Goal: Task Accomplishment & Management: Manage account settings

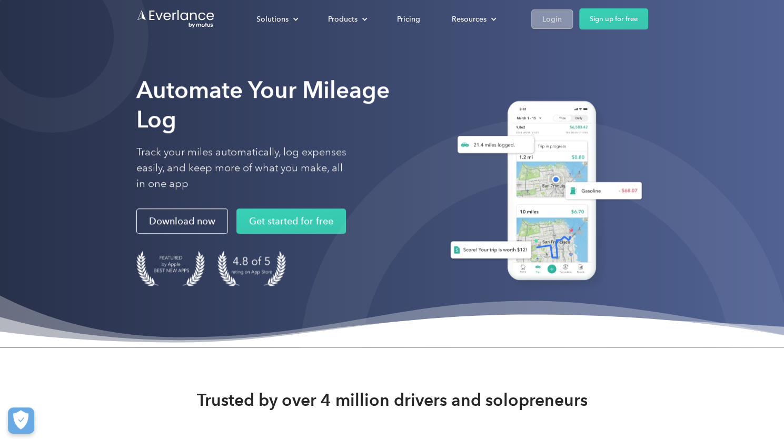
click at [559, 22] on div "Login" at bounding box center [552, 19] width 19 height 13
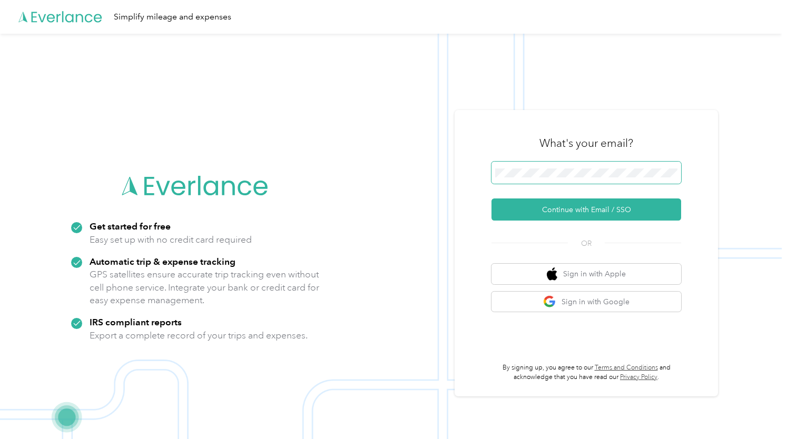
click at [580, 182] on span at bounding box center [587, 173] width 190 height 22
click at [577, 164] on span at bounding box center [587, 173] width 190 height 22
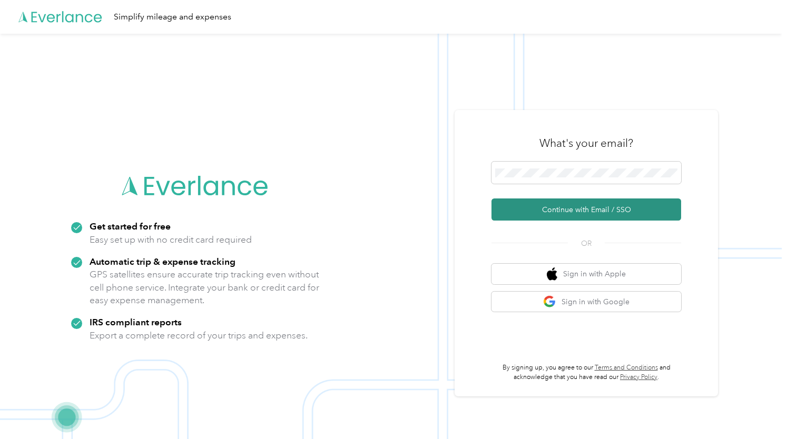
click at [583, 209] on button "Continue with Email / SSO" at bounding box center [587, 210] width 190 height 22
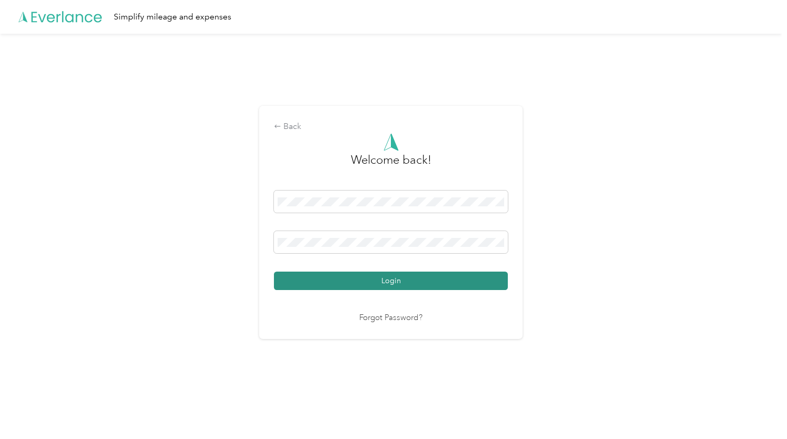
click at [393, 280] on button "Login" at bounding box center [391, 281] width 234 height 18
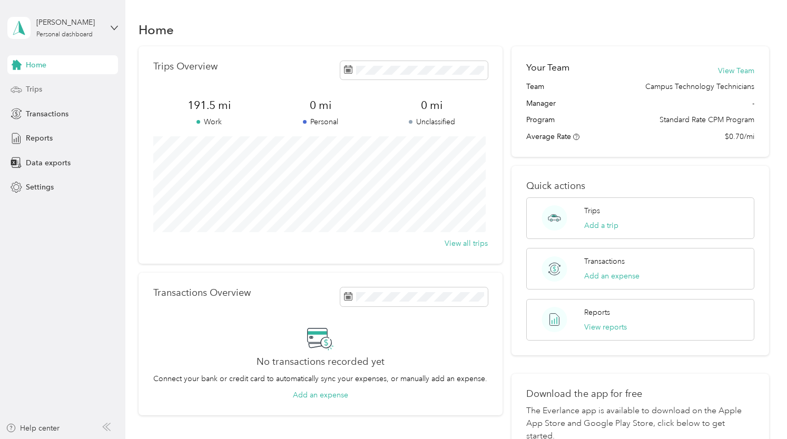
click at [50, 84] on div "Trips" at bounding box center [62, 89] width 111 height 19
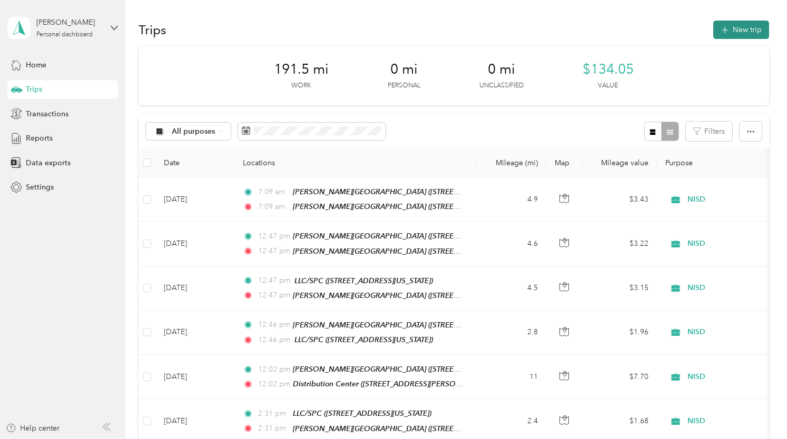
click at [732, 29] on button "New trip" at bounding box center [741, 30] width 56 height 18
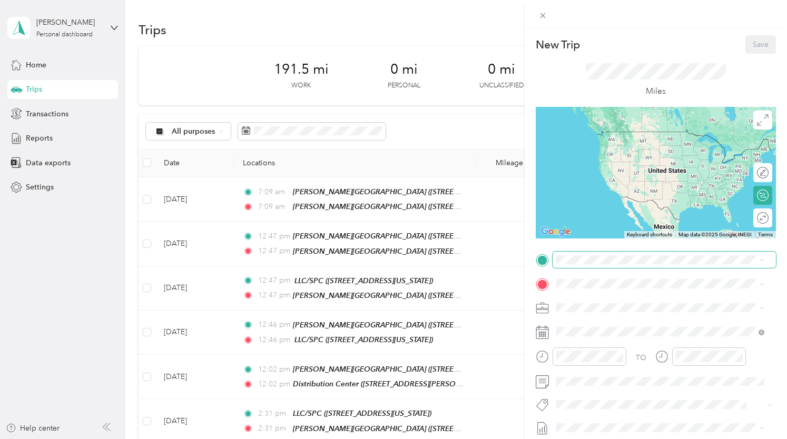
click at [607, 264] on span at bounding box center [664, 260] width 223 height 17
click at [642, 308] on div "TEAM [PERSON_NAME][GEOGRAPHIC_DATA]" at bounding box center [664, 303] width 177 height 13
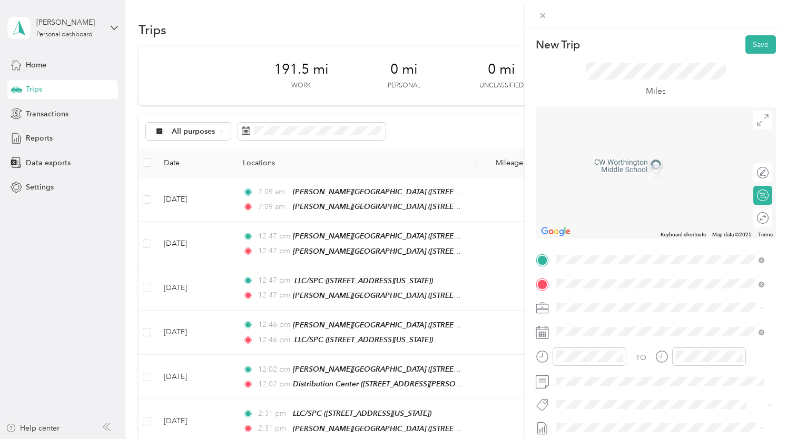
click at [620, 166] on div "TEAM LLC/[GEOGRAPHIC_DATA][STREET_ADDRESS][US_STATE]" at bounding box center [628, 168] width 105 height 26
click at [602, 321] on div "TO Add photo" at bounding box center [656, 379] width 240 height 254
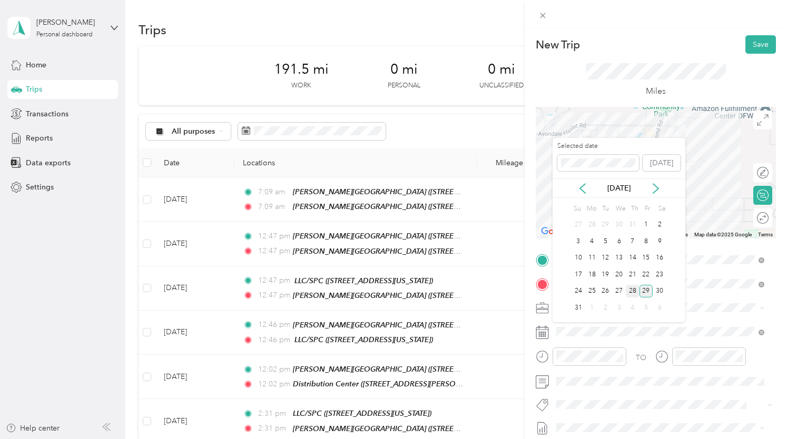
click at [632, 293] on div "28" at bounding box center [633, 291] width 14 height 13
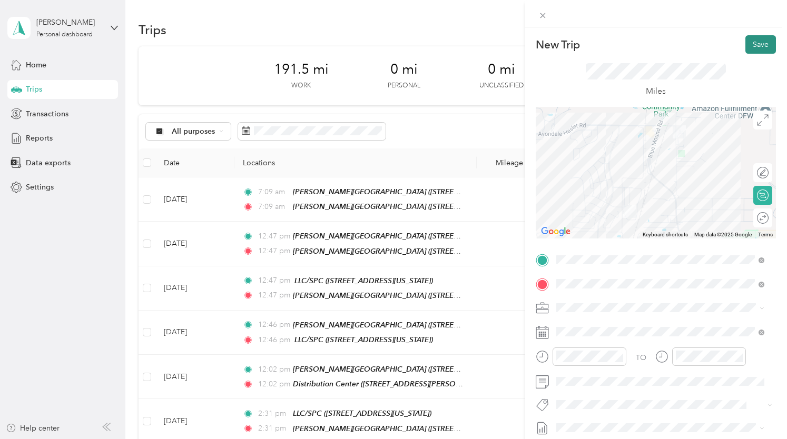
click at [756, 47] on button "Save" at bounding box center [761, 44] width 31 height 18
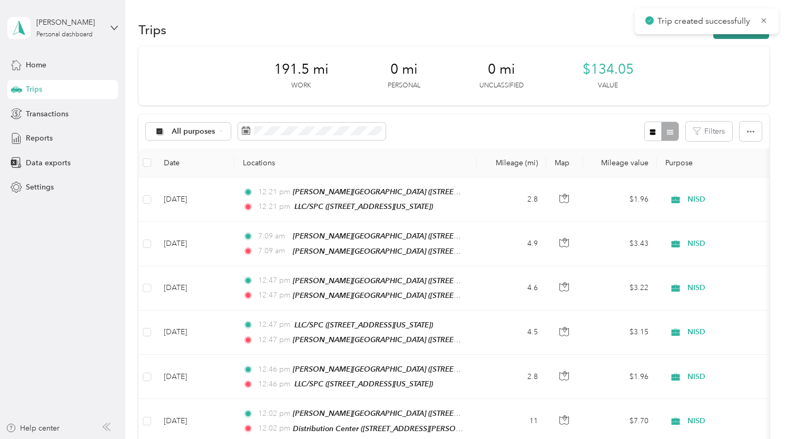
click at [753, 38] on div "Trips New trip" at bounding box center [454, 29] width 631 height 22
click at [731, 31] on button "New trip" at bounding box center [741, 30] width 56 height 18
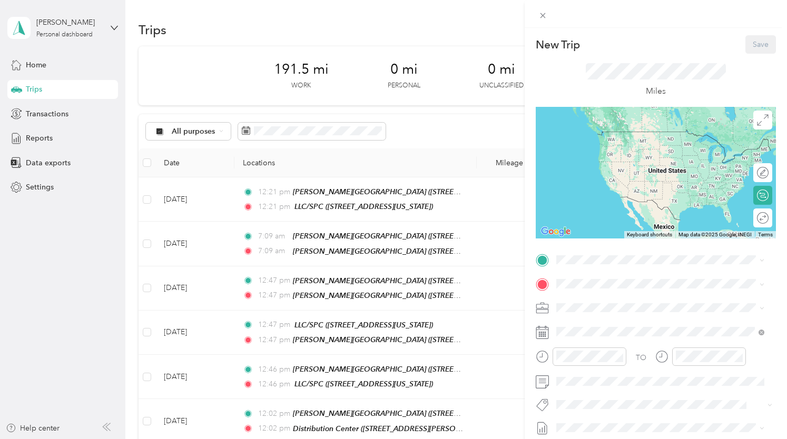
click at [628, 304] on strong "[PERSON_NAME][GEOGRAPHIC_DATA]" at bounding box center [683, 302] width 141 height 9
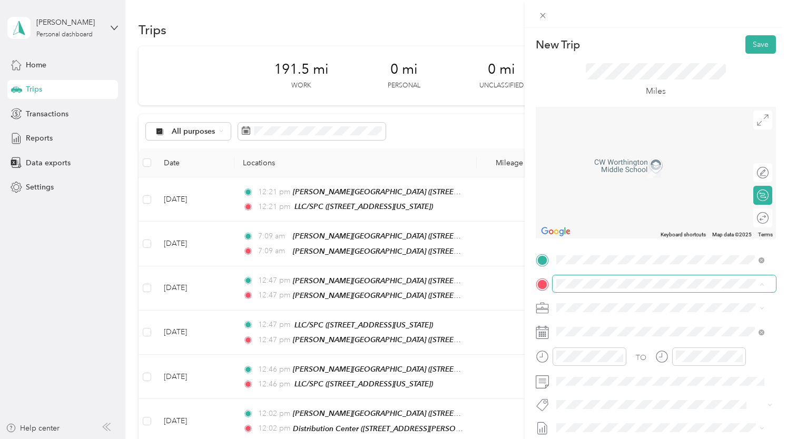
click at [577, 291] on span at bounding box center [664, 284] width 223 height 17
click at [639, 388] on strong "LLC/SPC" at bounding box center [628, 382] width 30 height 9
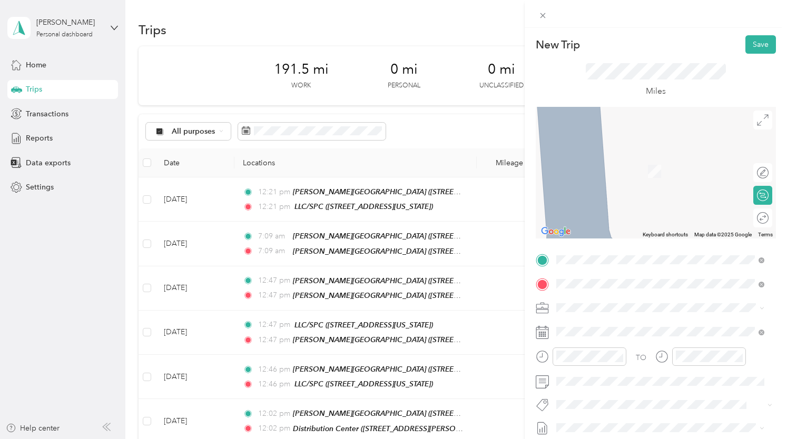
click at [651, 181] on div "TEAM [PERSON_NAME][GEOGRAPHIC_DATA] [STREET_ADDRESS][US_STATE]" at bounding box center [664, 168] width 177 height 26
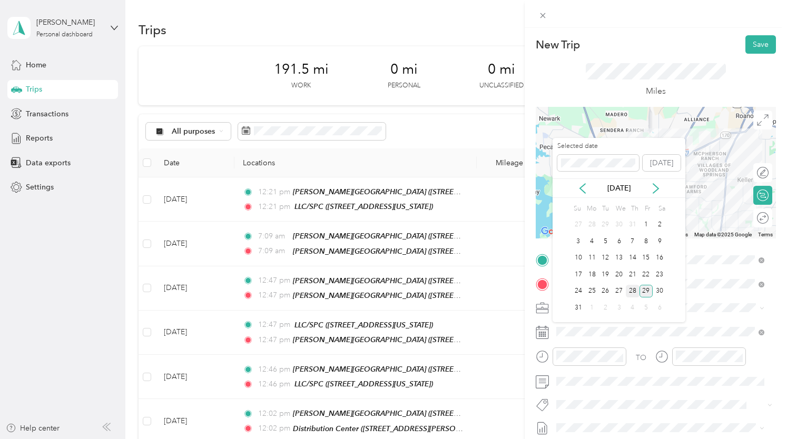
click at [629, 290] on div "28" at bounding box center [633, 291] width 14 height 13
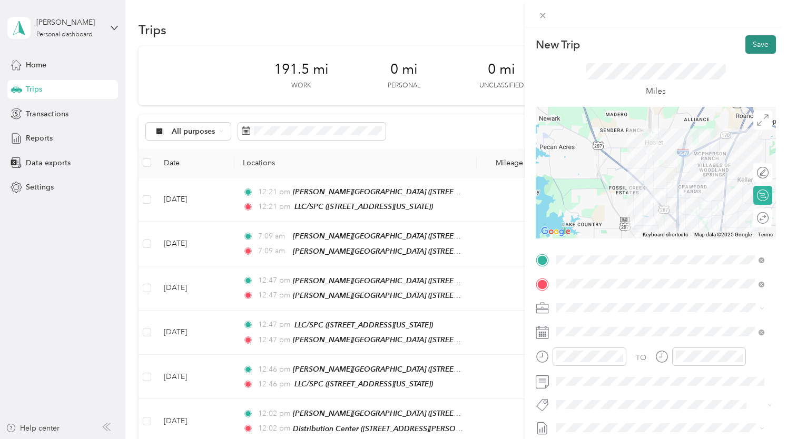
click at [746, 43] on button "Save" at bounding box center [761, 44] width 31 height 18
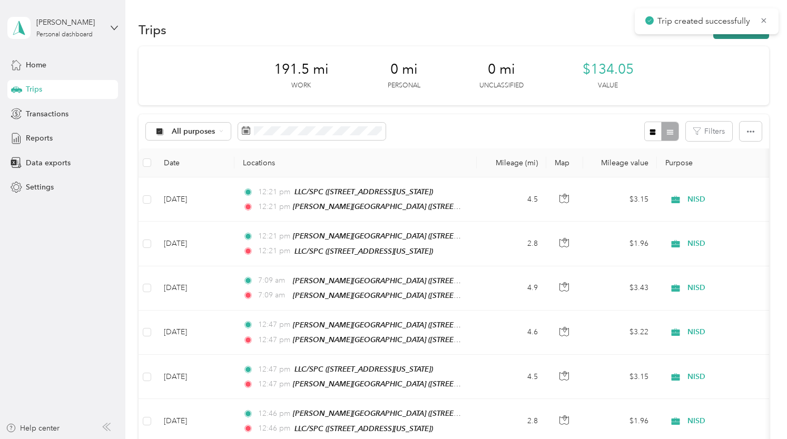
click at [747, 37] on button "New trip" at bounding box center [741, 30] width 56 height 18
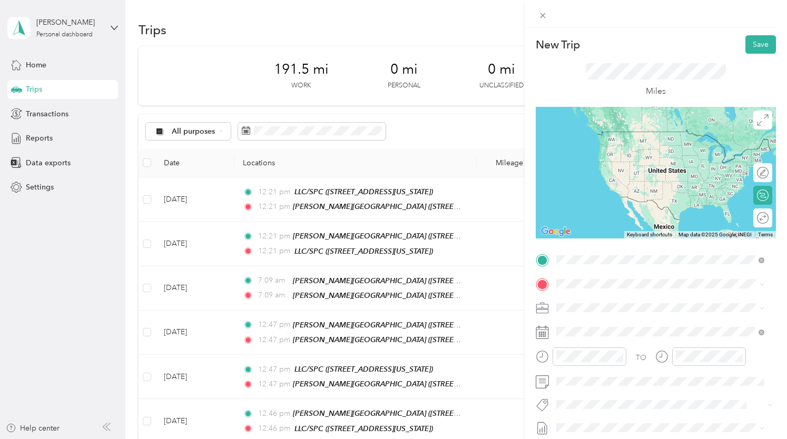
click at [619, 308] on div "TEAM [PERSON_NAME][GEOGRAPHIC_DATA]" at bounding box center [664, 303] width 177 height 13
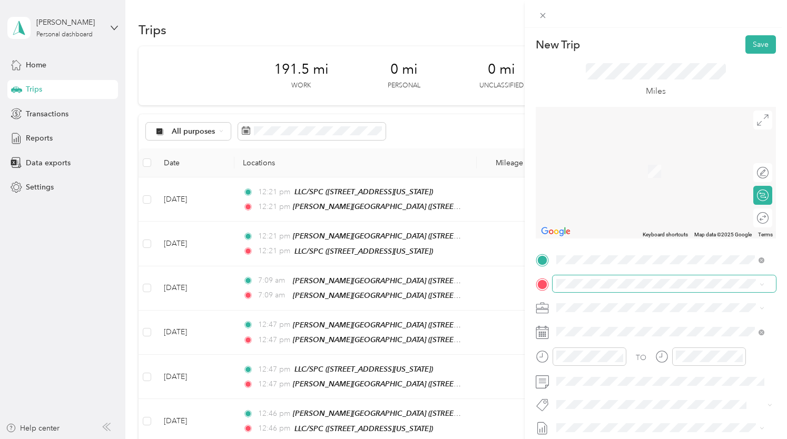
click at [620, 277] on span at bounding box center [664, 284] width 223 height 17
click at [648, 155] on div "TEAM [PERSON_NAME][GEOGRAPHIC_DATA]" at bounding box center [664, 161] width 177 height 13
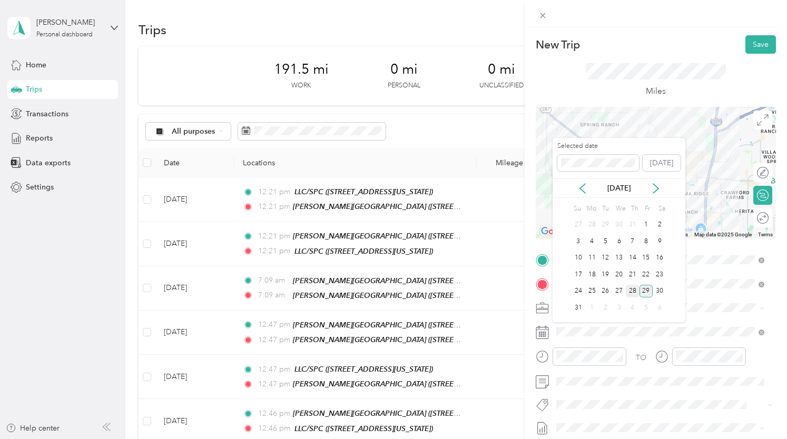
click at [636, 291] on div "28" at bounding box center [633, 291] width 14 height 13
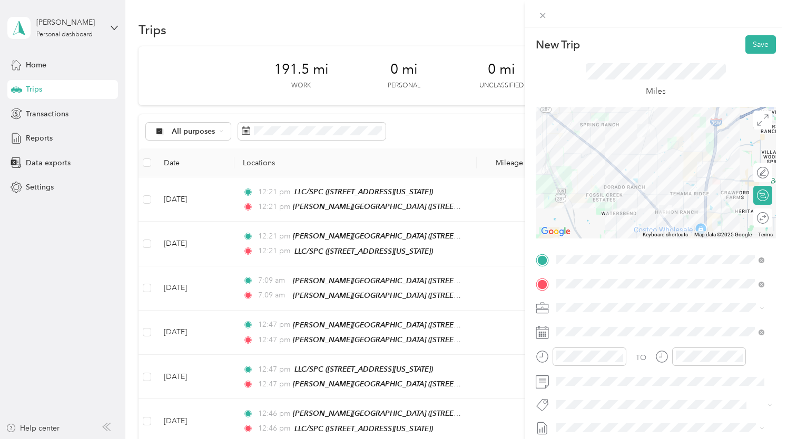
click at [636, 291] on div "28" at bounding box center [633, 291] width 14 height 13
click at [759, 38] on button "Save" at bounding box center [761, 44] width 31 height 18
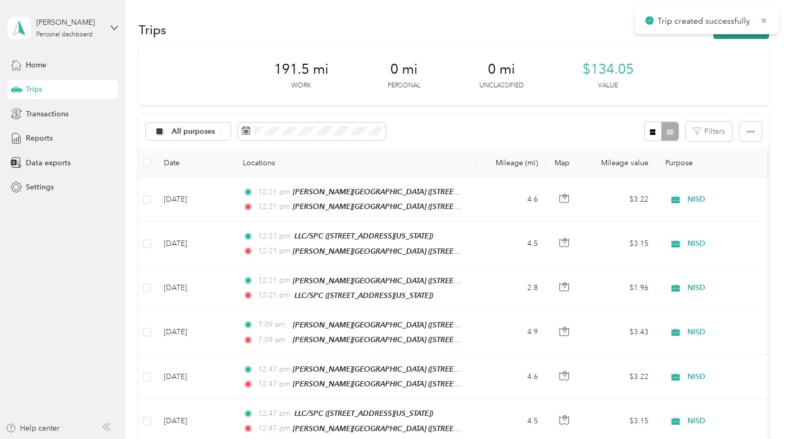
click at [732, 35] on button "New trip" at bounding box center [741, 30] width 56 height 18
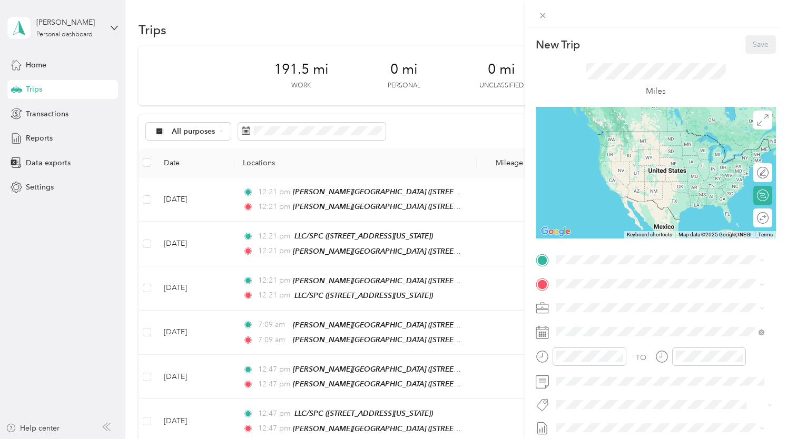
click at [643, 317] on span "[STREET_ADDRESS]" at bounding box center [609, 317] width 67 height 9
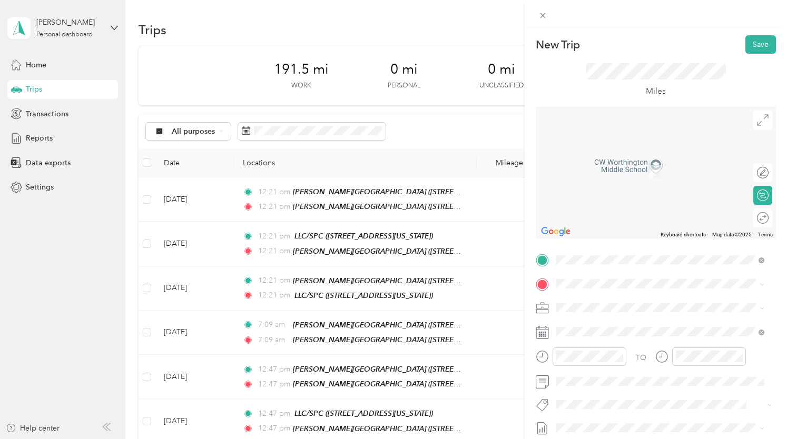
click at [641, 252] on div "TEAM LLC/[GEOGRAPHIC_DATA][STREET_ADDRESS][US_STATE]" at bounding box center [628, 240] width 105 height 26
click at [754, 216] on div at bounding box center [758, 218] width 22 height 11
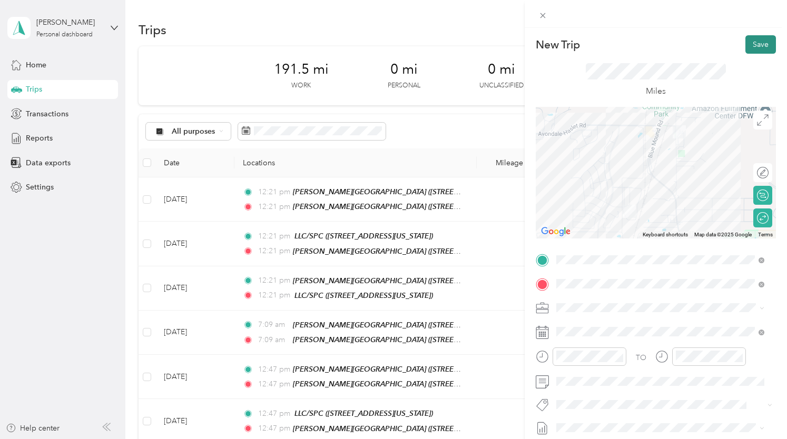
click at [762, 42] on button "Save" at bounding box center [761, 44] width 31 height 18
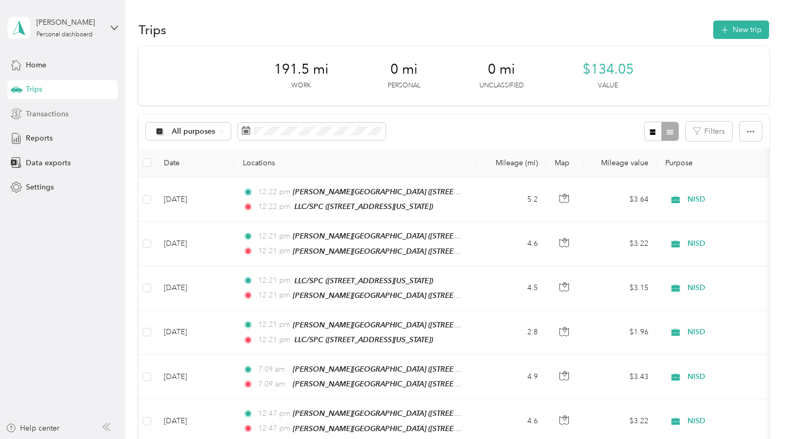
click at [51, 112] on span "Transactions" at bounding box center [47, 114] width 43 height 11
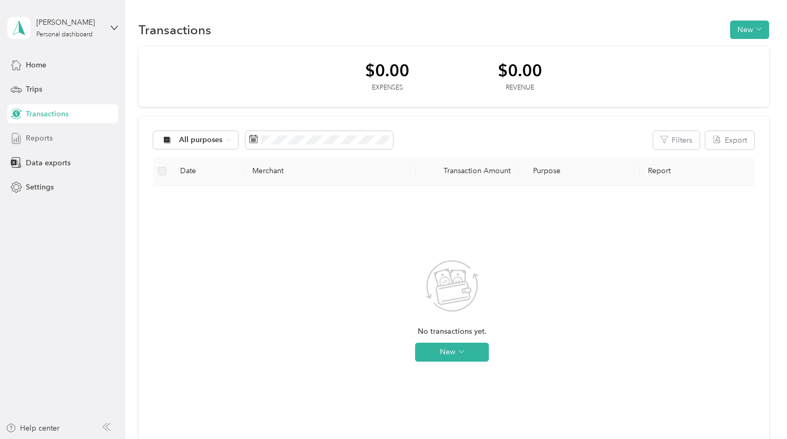
click at [54, 136] on div "Reports" at bounding box center [62, 138] width 111 height 19
